Goal: Use online tool/utility: Utilize a website feature to perform a specific function

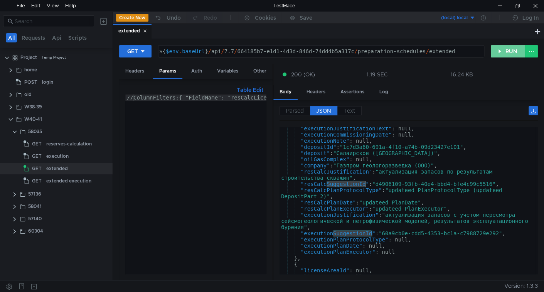
click at [503, 50] on button "RUN" at bounding box center [508, 51] width 34 height 12
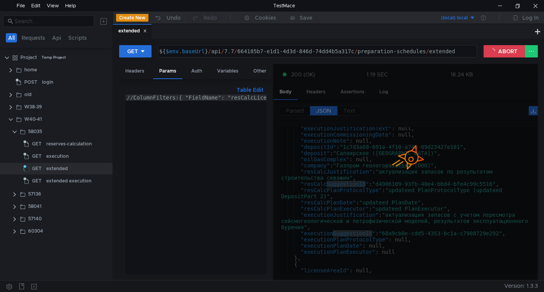
scroll to position [753, 0]
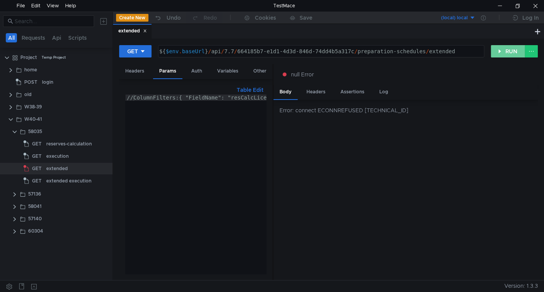
click at [511, 50] on button "RUN" at bounding box center [508, 51] width 34 height 12
click at [506, 53] on button "RUN" at bounding box center [508, 51] width 34 height 12
click at [510, 49] on button "RUN" at bounding box center [508, 51] width 34 height 12
click at [509, 53] on button "RUN" at bounding box center [508, 51] width 34 height 12
click at [503, 47] on button "RUN" at bounding box center [508, 51] width 34 height 12
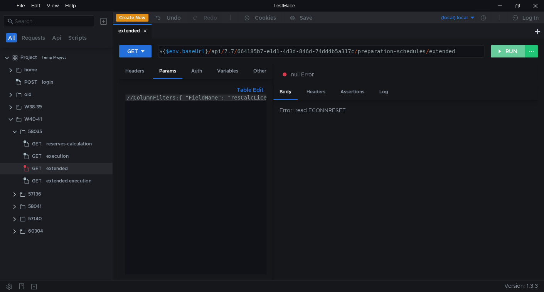
drag, startPoint x: 508, startPoint y: 54, endPoint x: 488, endPoint y: 81, distance: 33.8
click at [508, 54] on button "RUN" at bounding box center [508, 51] width 34 height 12
click at [517, 47] on button "RUN" at bounding box center [508, 51] width 34 height 12
click at [510, 52] on button "RUN" at bounding box center [508, 51] width 34 height 12
click at [500, 49] on button "RUN" at bounding box center [508, 51] width 34 height 12
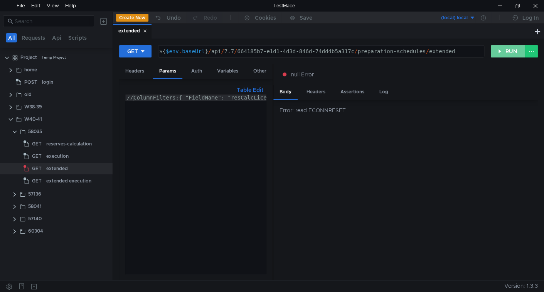
click at [507, 52] on button "RUN" at bounding box center [508, 51] width 34 height 12
click at [496, 51] on button "RUN" at bounding box center [508, 51] width 34 height 12
click at [508, 50] on button "RUN" at bounding box center [508, 51] width 34 height 12
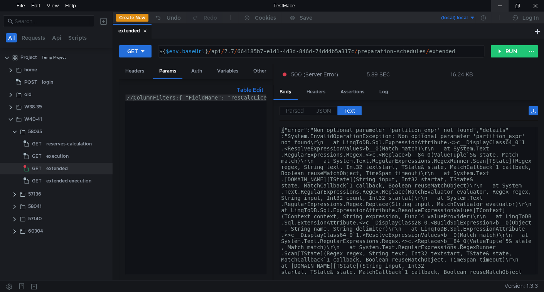
click at [501, 7] on div at bounding box center [500, 6] width 18 height 12
drag, startPoint x: 500, startPoint y: 51, endPoint x: 492, endPoint y: 71, distance: 21.1
click at [500, 52] on button "RUN" at bounding box center [508, 51] width 34 height 12
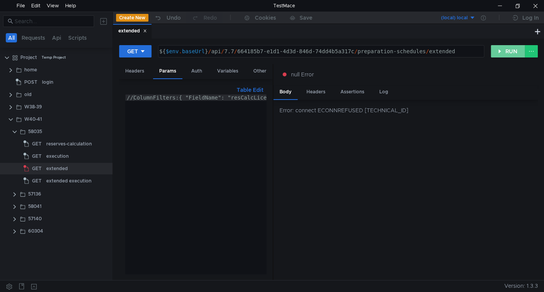
click at [507, 50] on button "RUN" at bounding box center [508, 51] width 34 height 12
click at [504, 52] on button "RUN" at bounding box center [508, 51] width 34 height 12
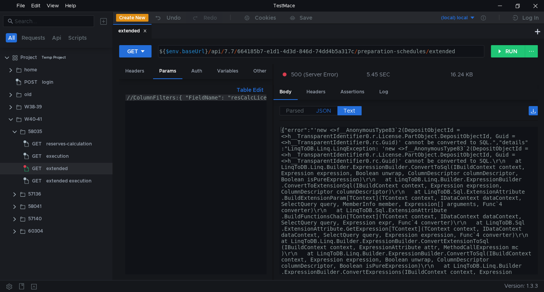
click at [332, 106] on label "JSON" at bounding box center [323, 110] width 27 height 9
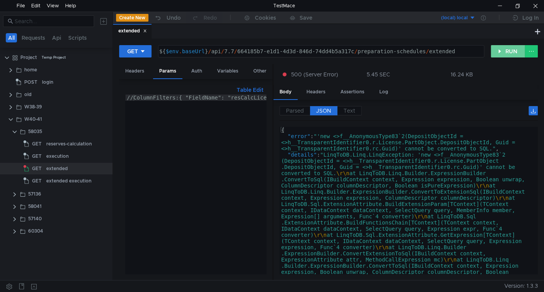
click at [509, 48] on button "RUN" at bounding box center [508, 51] width 34 height 12
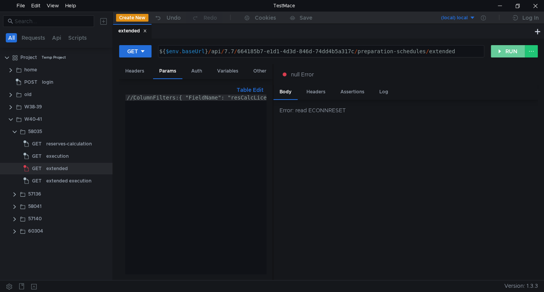
click at [507, 53] on button "RUN" at bounding box center [508, 51] width 34 height 12
drag, startPoint x: 505, startPoint y: 41, endPoint x: 501, endPoint y: 62, distance: 20.9
click at [505, 42] on div "GET ${$env.baseUrl}/api/7.7/664185b7-e1d1-4d3d-846d-74dd4b5a317c/preparation-sc…" at bounding box center [328, 159] width 431 height 241
click at [501, 62] on div "GET ${$env.baseUrl}/api/7.7/664185b7-e1d1-4d3d-846d-74dd4b5a317c/preparation-sc…" at bounding box center [328, 54] width 419 height 19
click at [502, 54] on button "RUN" at bounding box center [508, 51] width 34 height 12
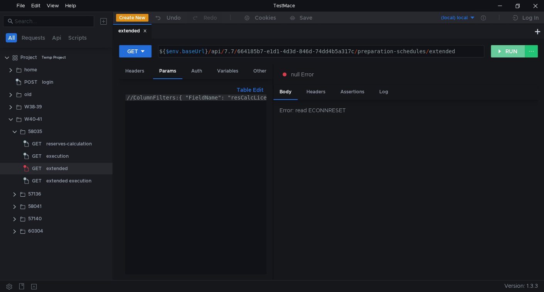
drag, startPoint x: 496, startPoint y: 48, endPoint x: 412, endPoint y: 113, distance: 106.3
click at [497, 48] on button "RUN" at bounding box center [508, 51] width 34 height 12
click at [496, 51] on button "RUN" at bounding box center [508, 51] width 34 height 12
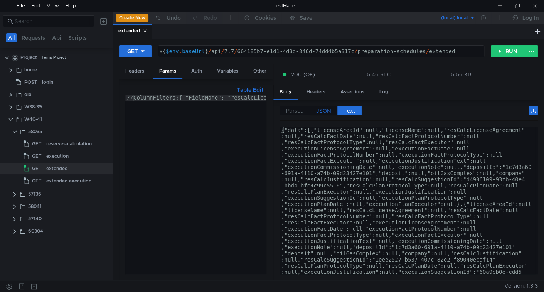
click at [320, 110] on span "JSON" at bounding box center [323, 110] width 15 height 7
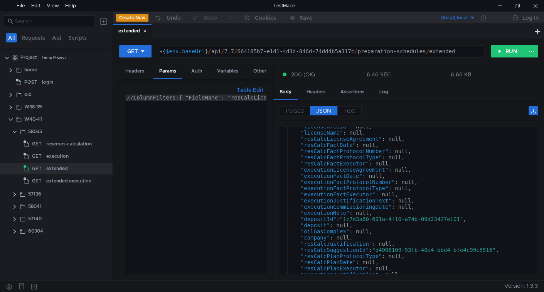
scroll to position [23, 0]
type textarea ""depositId": "1c7d3a60-691a-4f10-a74b-09d23427e101","
click at [309, 218] on div ""licenseAreaId" : null, "licenseName" : null, "resCalcLicenseAgreement" : null,…" at bounding box center [406, 202] width 255 height 160
click at [316, 218] on div ""licenseAreaId" : null, "licenseName" : null, "resCalcLicenseAgreement" : null,…" at bounding box center [406, 202] width 255 height 160
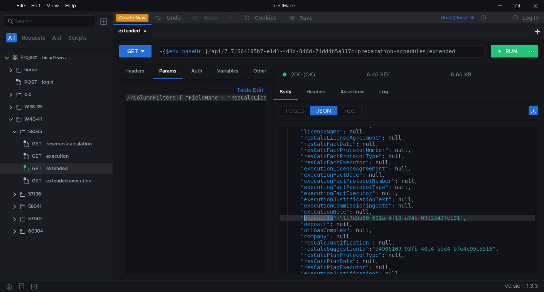
click at [465, 216] on div ""licenseAreaId" : null, "licenseName" : null, "resCalcLicenseAgreement" : null,…" at bounding box center [406, 202] width 255 height 160
click at [299, 217] on div ""licenseAreaId" : null, "licenseName" : null, "resCalcLicenseAgreement" : null,…" at bounding box center [406, 202] width 255 height 160
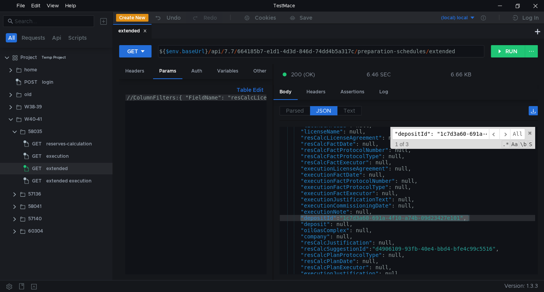
scroll to position [0, 77]
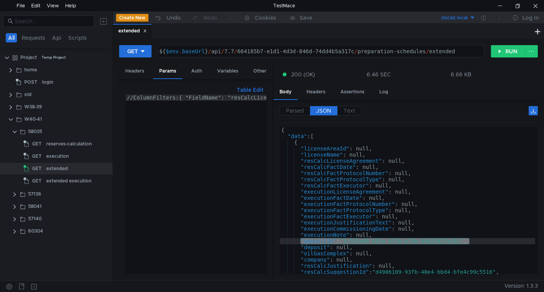
scroll to position [1, 0]
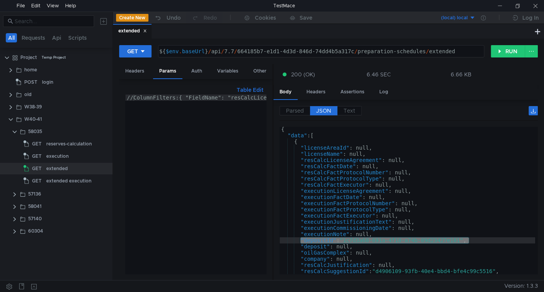
scroll to position [1, 0]
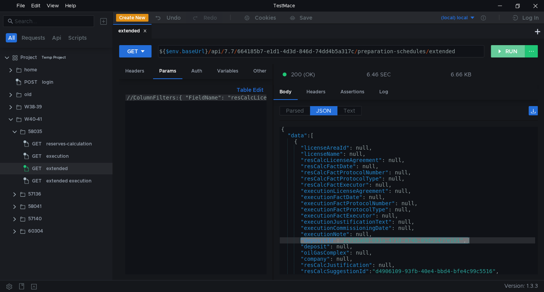
click at [509, 51] on button "RUN" at bounding box center [508, 51] width 34 height 12
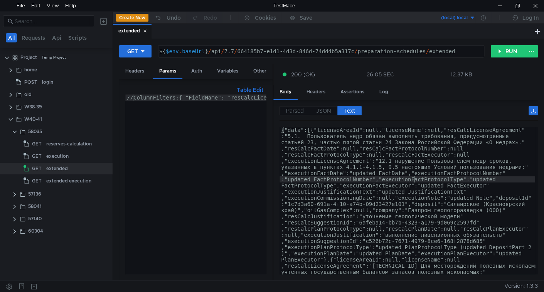
click at [500, 54] on button "RUN" at bounding box center [508, 51] width 34 height 12
click at [316, 107] on span "JSON" at bounding box center [323, 110] width 15 height 7
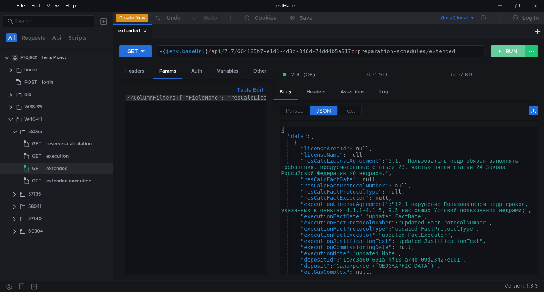
click at [498, 49] on button "RUN" at bounding box center [508, 51] width 34 height 12
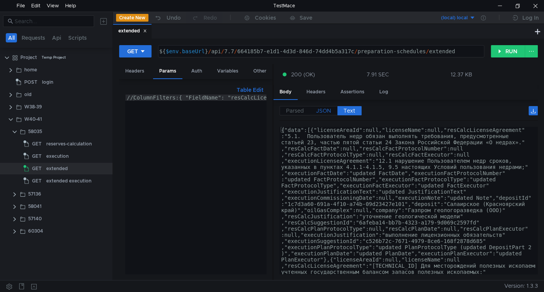
click at [317, 110] on span "JSON" at bounding box center [323, 110] width 15 height 7
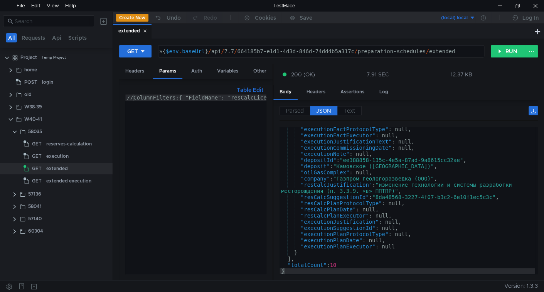
scroll to position [1918, 0]
click at [296, 109] on span "Parsed" at bounding box center [295, 110] width 18 height 7
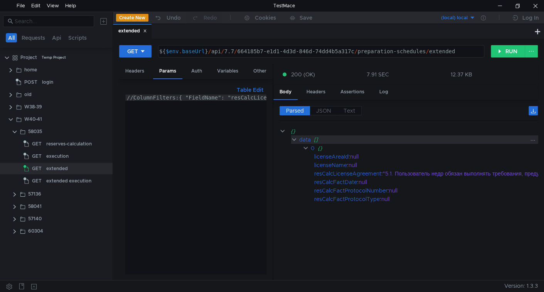
click at [295, 139] on clr-icon at bounding box center [294, 139] width 6 height 6
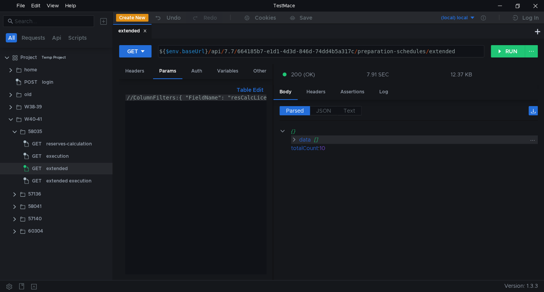
click at [295, 139] on clr-icon at bounding box center [294, 139] width 6 height 6
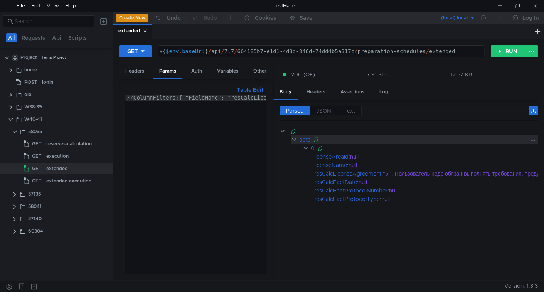
click at [301, 140] on div "data" at bounding box center [305, 139] width 12 height 8
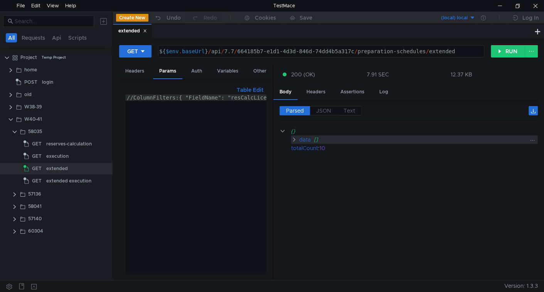
click at [301, 140] on div "data" at bounding box center [305, 139] width 12 height 8
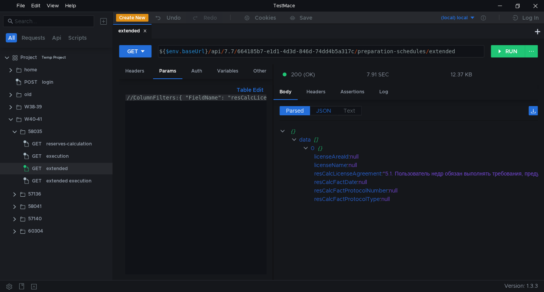
click at [326, 109] on span "JSON" at bounding box center [323, 110] width 15 height 7
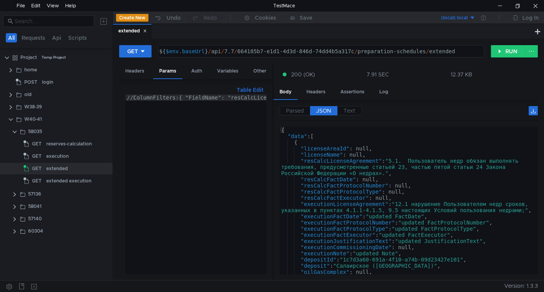
click at [326, 258] on div "{ "data" : [ { "licenseAreaId" : null, "licenseName" : null, "resCalcLicenseAgr…" at bounding box center [406, 207] width 255 height 160
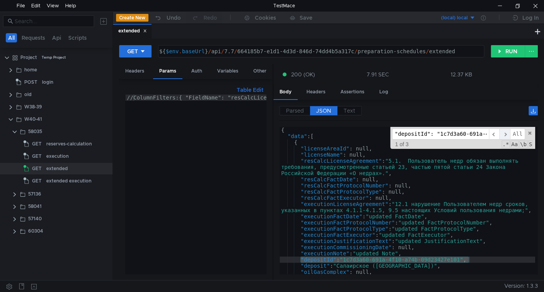
click at [503, 134] on span "​" at bounding box center [504, 133] width 11 height 11
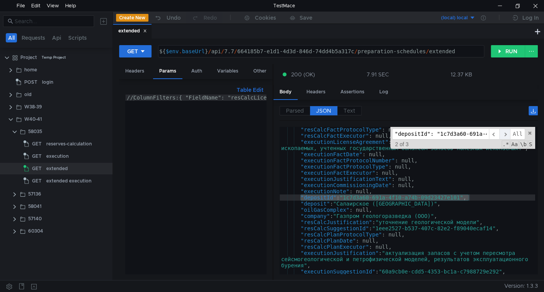
click at [503, 134] on span "​" at bounding box center [504, 133] width 11 height 11
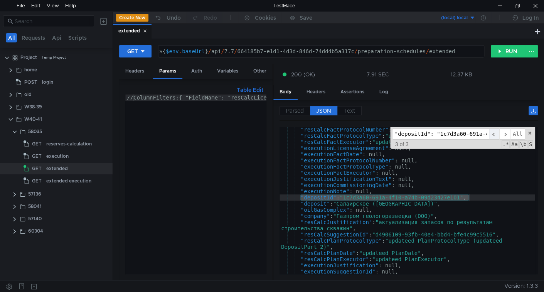
click at [492, 133] on span "​" at bounding box center [494, 133] width 11 height 11
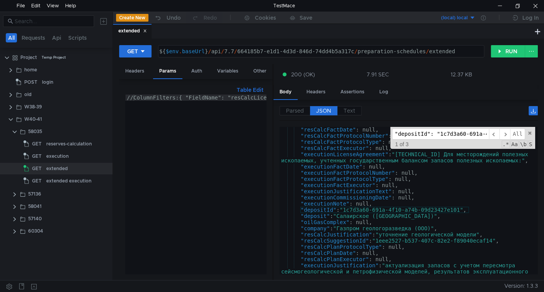
scroll to position [259, 0]
click at [518, 134] on span "All" at bounding box center [517, 133] width 15 height 11
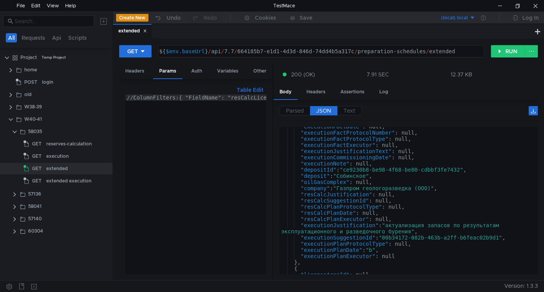
scroll to position [1483, 0]
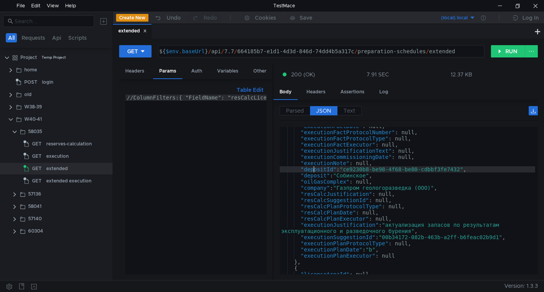
type textarea ""depositId": "ce9230b8-be98-4f68-be80-cdbbf3fe7432","
click at [312, 169] on div ""executionFactDate" : null, "executionFactProtocolNumber" : null, "executionFac…" at bounding box center [406, 203] width 255 height 160
type input ""depositId": "ce9230b8-be98-4f68-be80-cdbbf3fe7432","
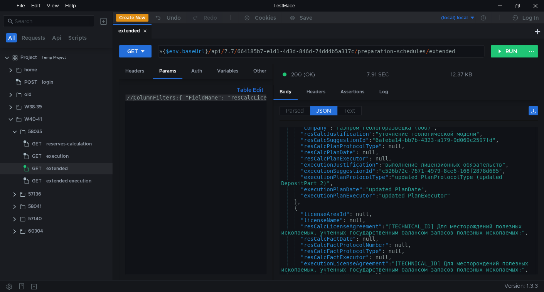
scroll to position [0, 0]
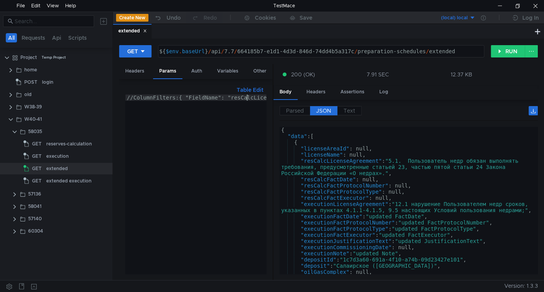
click at [247, 97] on div "//ColumnFilters:{ "FieldName": "resCalcLicenseAgreement", "Method": "Contains",…" at bounding box center [291, 188] width 333 height 189
type textarea "{"
click at [346, 140] on div "{ "data" : [ { "licenseAreaId" : null, "licenseName" : null, "resCalcLicenseAgr…" at bounding box center [406, 207] width 255 height 160
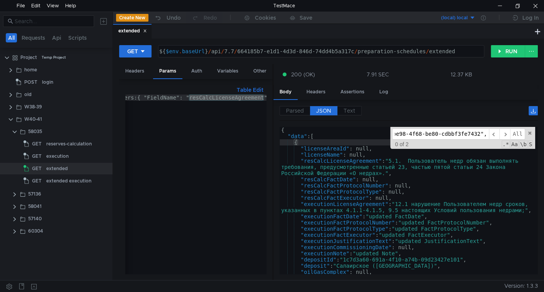
paste input "resCalcLicenseAgreement"
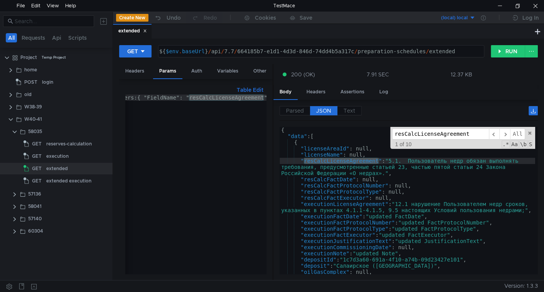
type input "resCalcLicenseAgreement"
click at [208, 96] on div "//ColumnFilters:{ "FieldName": "resCalcLicenseAgreement", "Method": "Contains",…" at bounding box center [195, 184] width 141 height 180
click at [507, 134] on span "​" at bounding box center [504, 133] width 11 height 11
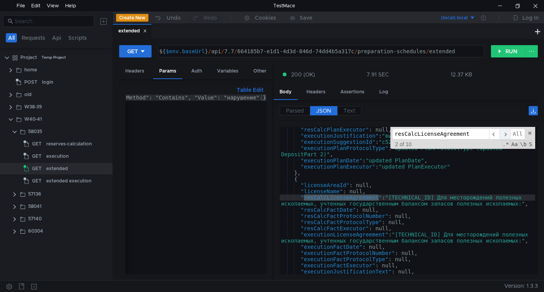
click at [507, 134] on span "​" at bounding box center [504, 133] width 11 height 11
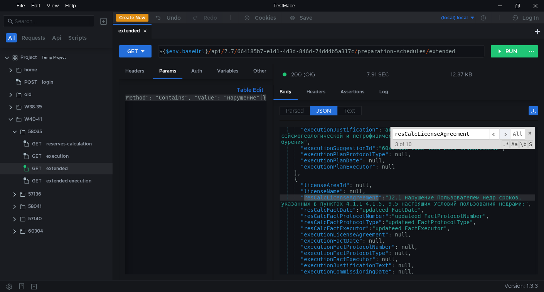
scroll to position [395, 0]
click at [507, 134] on span "​" at bounding box center [504, 133] width 11 height 11
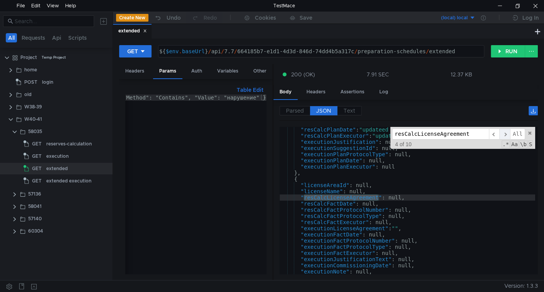
click at [507, 134] on span "​" at bounding box center [504, 133] width 11 height 11
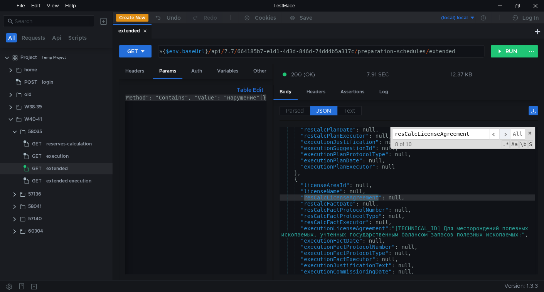
click at [507, 134] on span "​" at bounding box center [504, 133] width 11 height 11
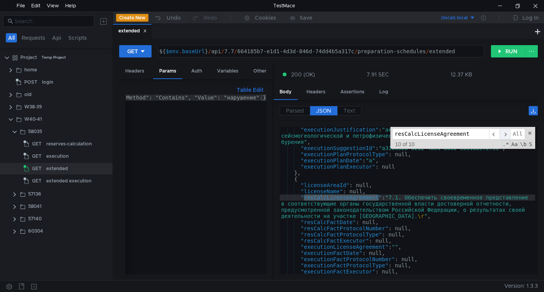
scroll to position [1782, 0]
click at [507, 134] on span "​" at bounding box center [504, 133] width 11 height 11
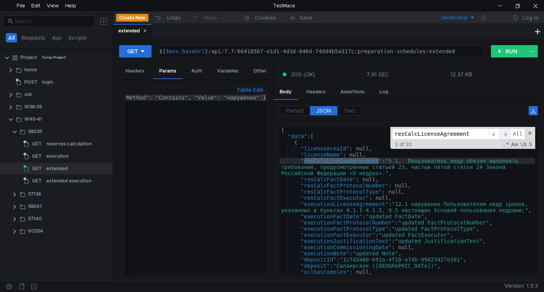
click at [507, 134] on span "​" at bounding box center [504, 133] width 11 height 11
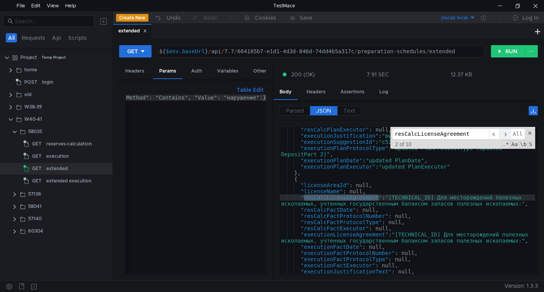
click at [507, 134] on span "​" at bounding box center [504, 133] width 11 height 11
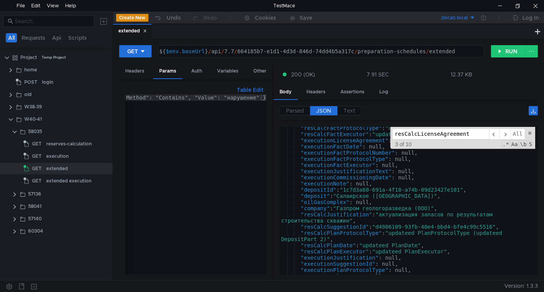
scroll to position [520, 0]
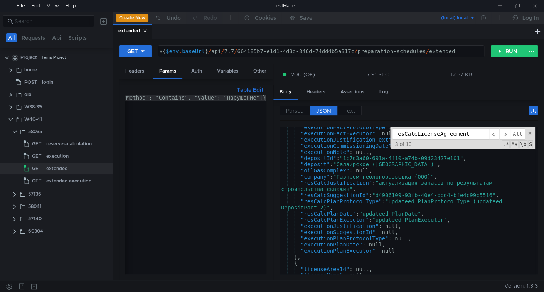
scroll to position [520, 0]
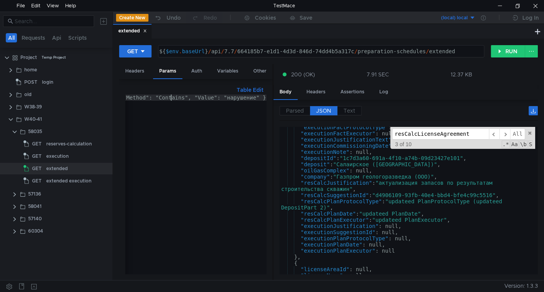
click at [172, 99] on div "//ColumnFilters:{ "FieldName": "resCalcLicenseAgreement", "Method": "Contains",…" at bounding box center [99, 188] width 333 height 189
type textarea "ColumnFilters:{ "FieldName": "resCalcLicenseAgreement", "Method": "Contains", "…"
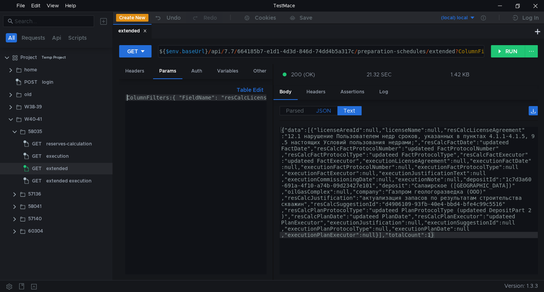
click at [325, 108] on span "JSON" at bounding box center [323, 110] width 15 height 7
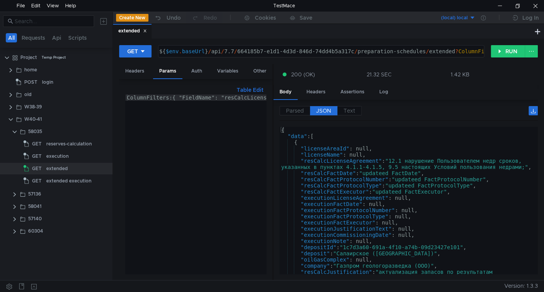
drag, startPoint x: 294, startPoint y: 108, endPoint x: 302, endPoint y: 125, distance: 18.5
click at [294, 108] on span "Parsed" at bounding box center [295, 110] width 18 height 7
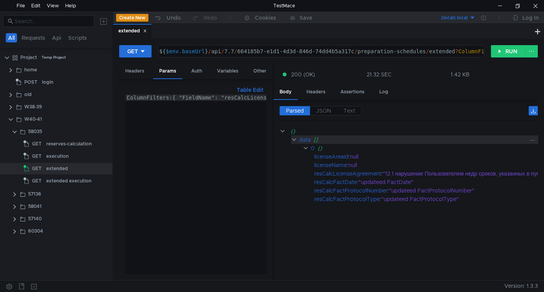
click at [306, 140] on div "data" at bounding box center [305, 139] width 12 height 8
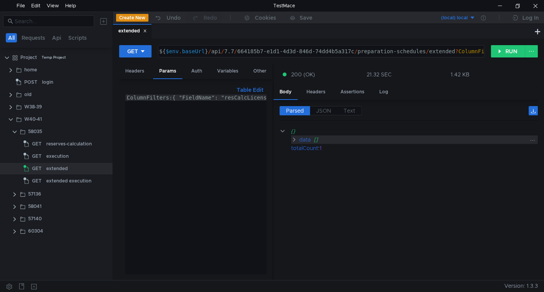
click at [306, 140] on div "data" at bounding box center [305, 139] width 12 height 8
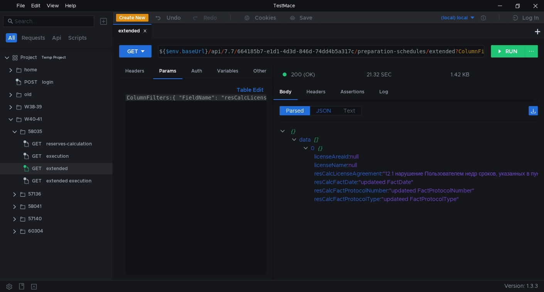
click at [325, 109] on span "JSON" at bounding box center [323, 110] width 15 height 7
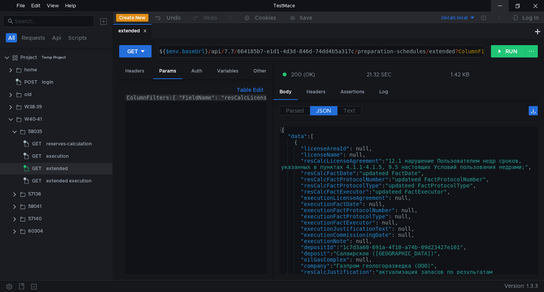
click at [499, 2] on div at bounding box center [500, 6] width 18 height 12
